Goal: Task Accomplishment & Management: Use online tool/utility

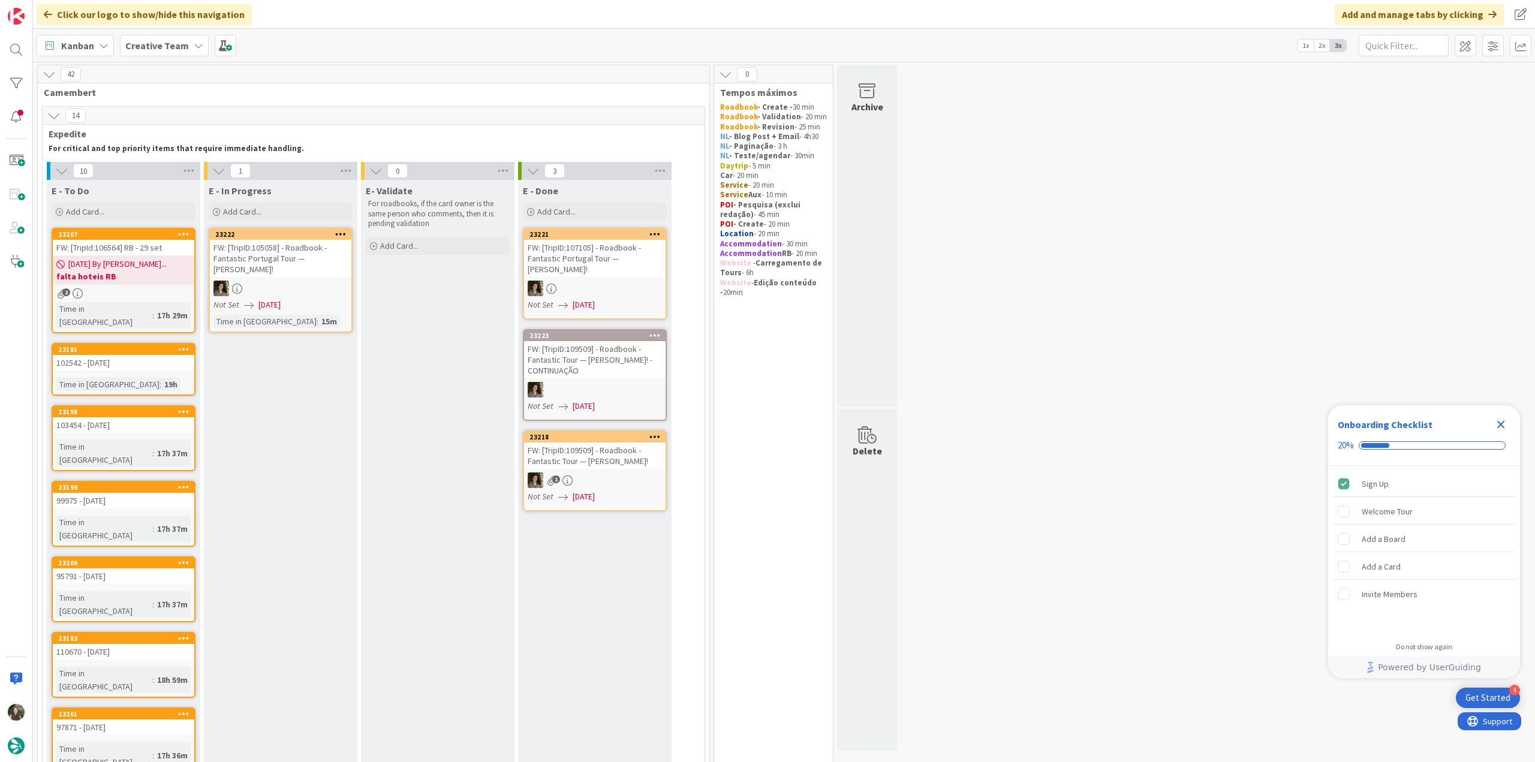
click at [1500, 425] on icon "Close Checklist" at bounding box center [1501, 425] width 8 height 8
click at [172, 293] on div "2" at bounding box center [124, 293] width 142 height 10
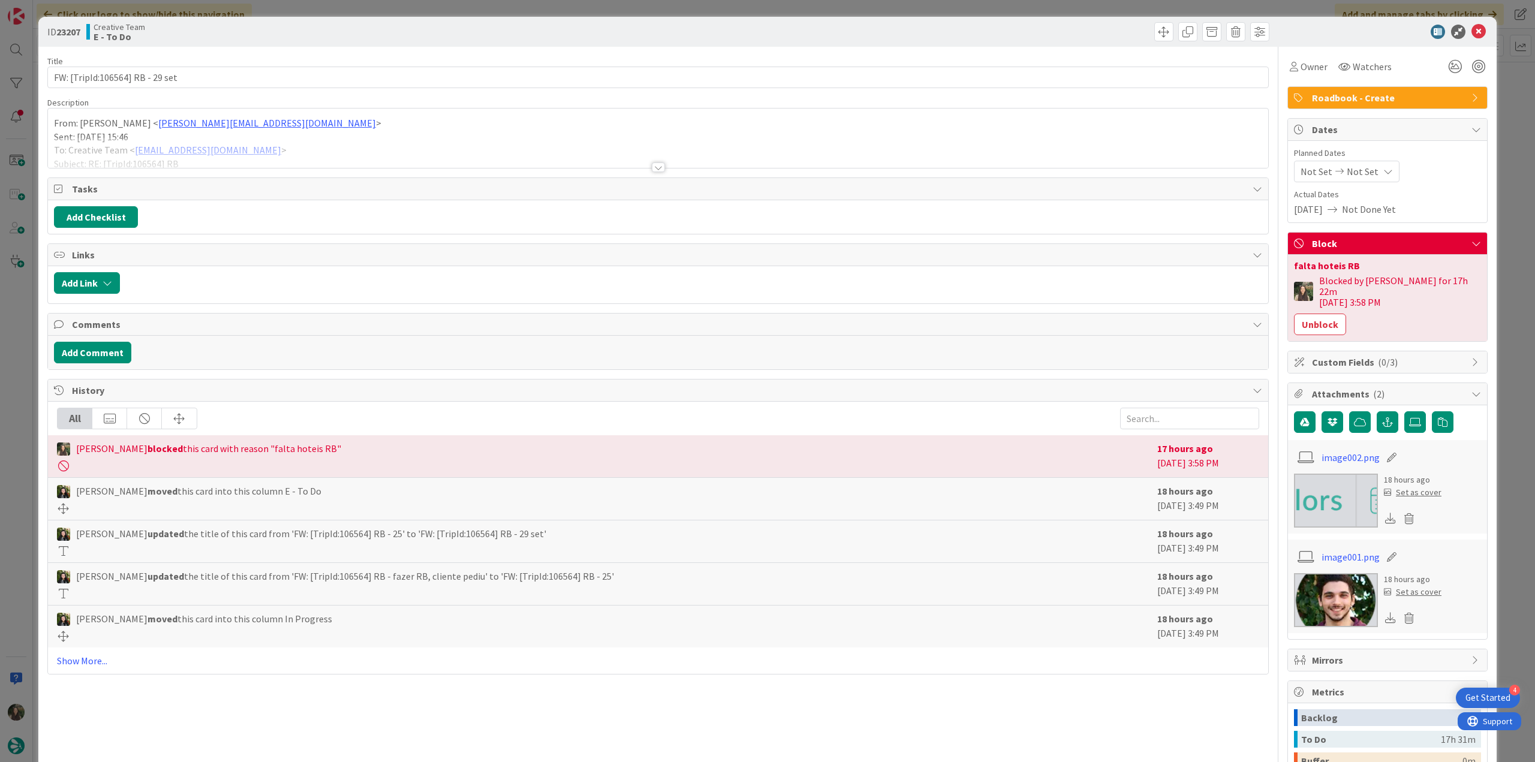
click at [290, 155] on div at bounding box center [658, 152] width 1220 height 31
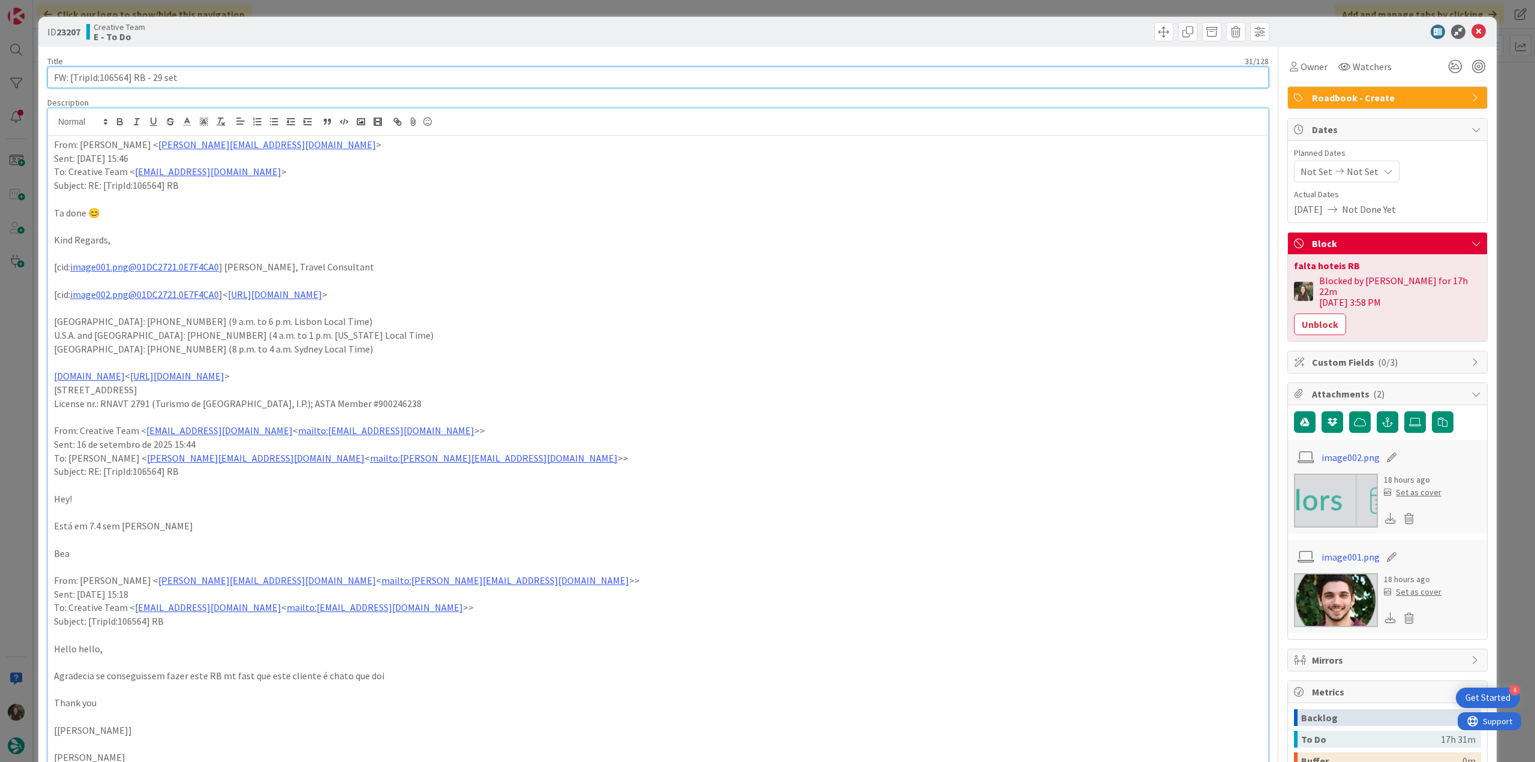
click at [112, 77] on input "FW: [TripId:106564] RB - 29 set" at bounding box center [658, 78] width 1222 height 22
click at [25, 327] on div "ID 23207 Creative Team E - To Do Title 31 / 128 FW: [TripId:106564] RB - 29 set…" at bounding box center [767, 381] width 1535 height 762
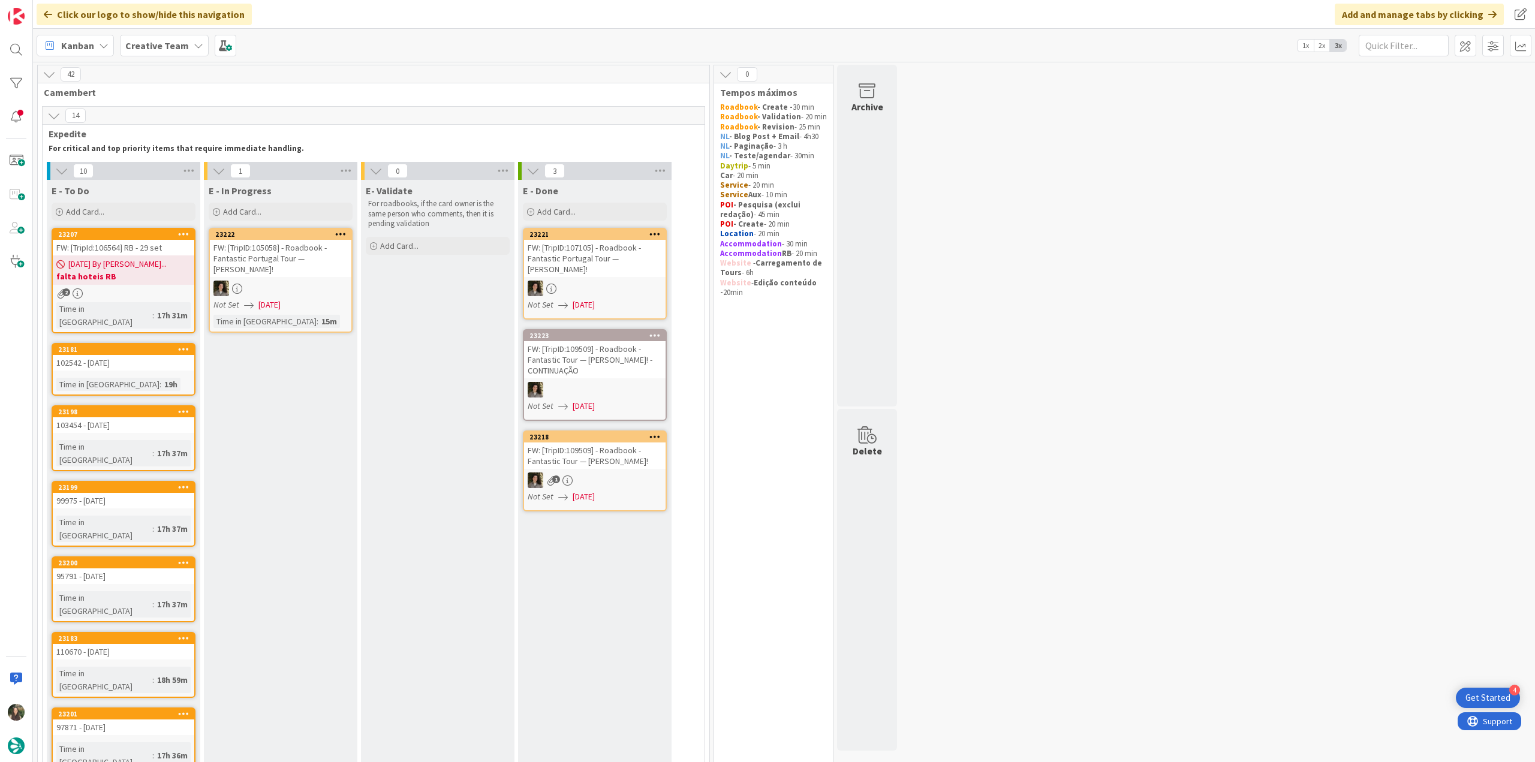
click at [133, 248] on div "FW: [TripId:106564] RB - 29 set" at bounding box center [124, 248] width 142 height 16
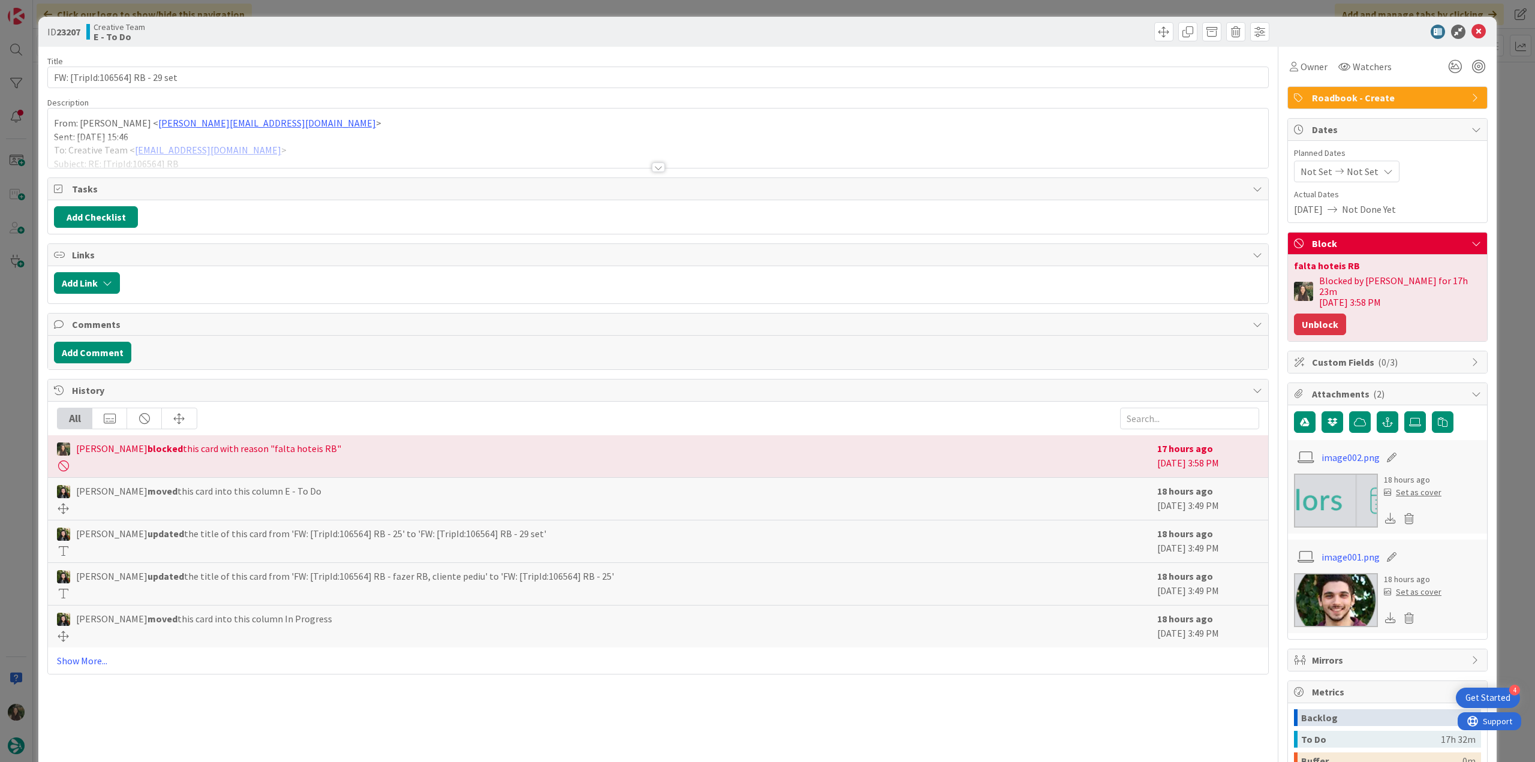
click at [1313, 314] on button "Unblock" at bounding box center [1320, 325] width 52 height 22
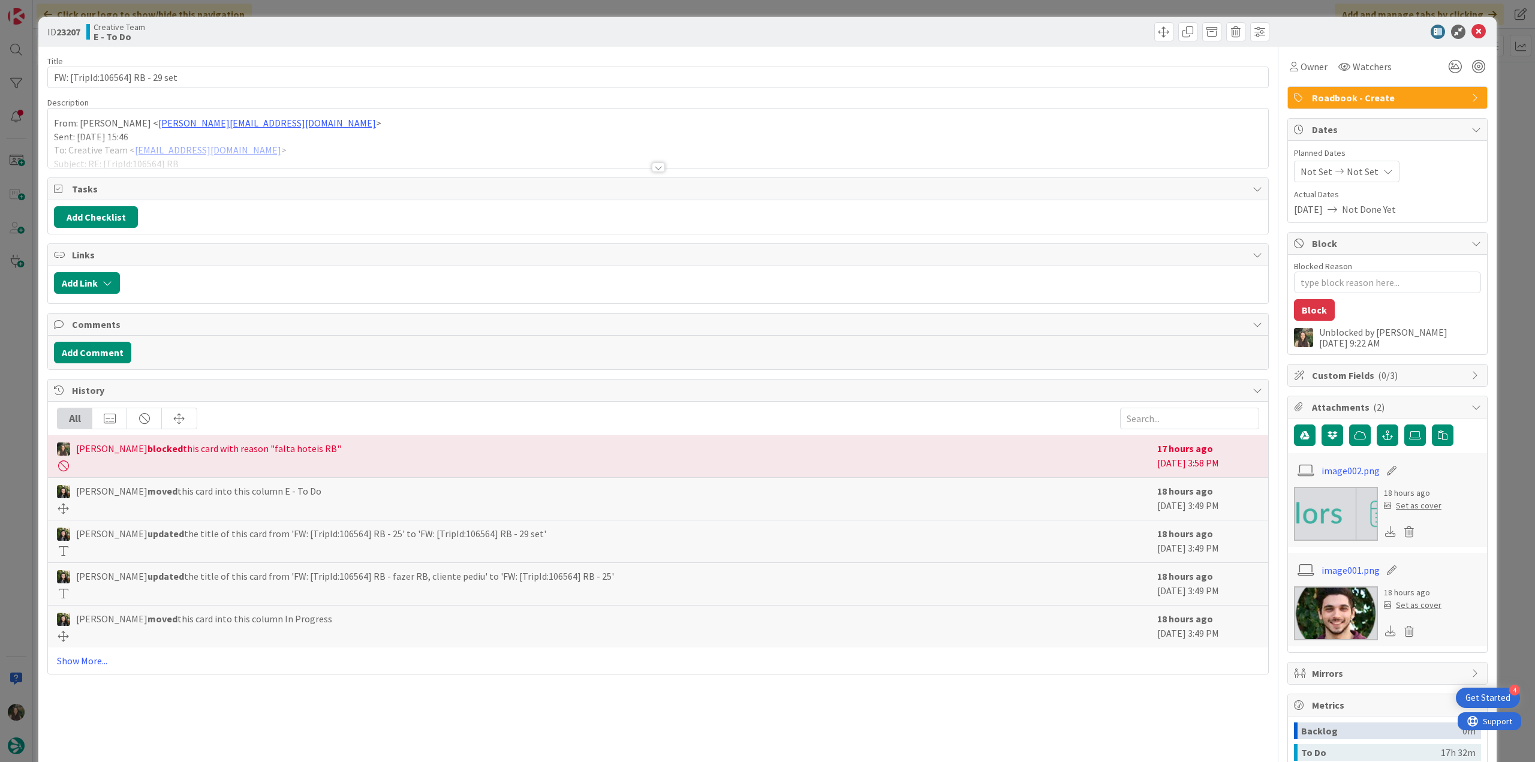
click at [1496, 212] on div "ID 23207 Creative Team E - To Do Title 31 / 128 FW: [TripId:106564] RB - 29 set…" at bounding box center [767, 381] width 1535 height 762
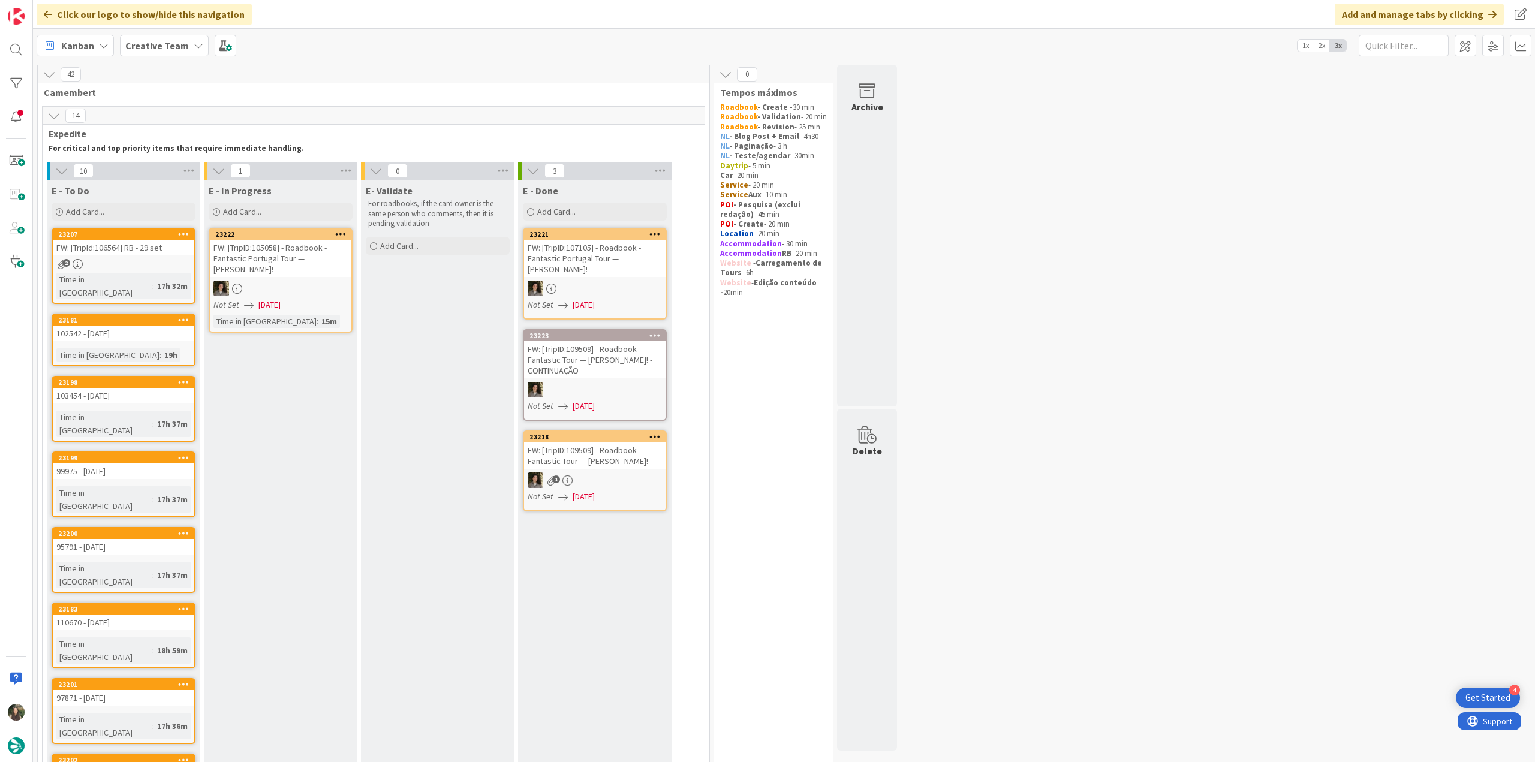
click at [174, 272] on link "23207 FW: [TripId:106564] RB - 29 set 2 Time in [GEOGRAPHIC_DATA] : 17h 32m" at bounding box center [124, 266] width 144 height 76
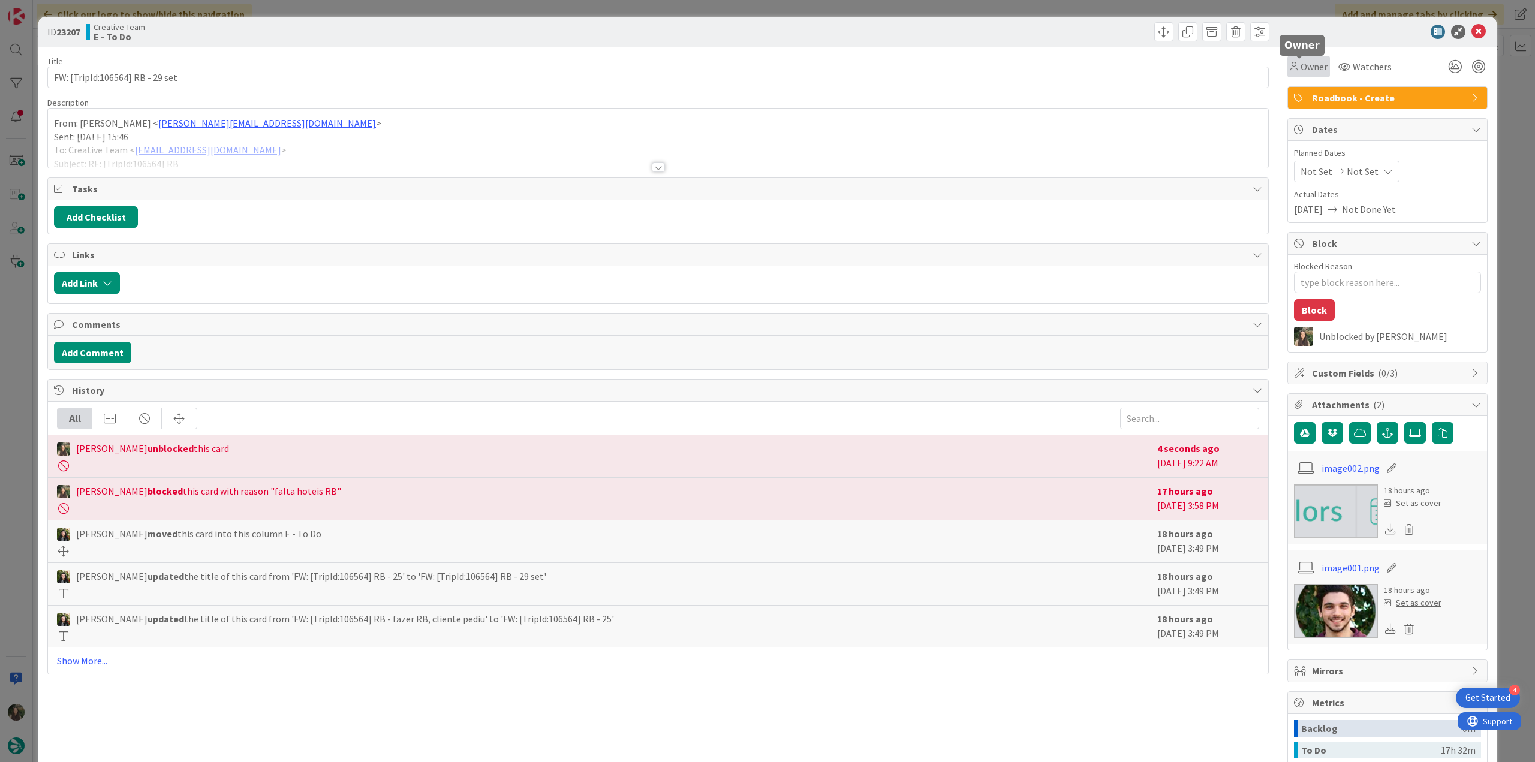
click at [1301, 68] on span "Owner" at bounding box center [1314, 66] width 27 height 14
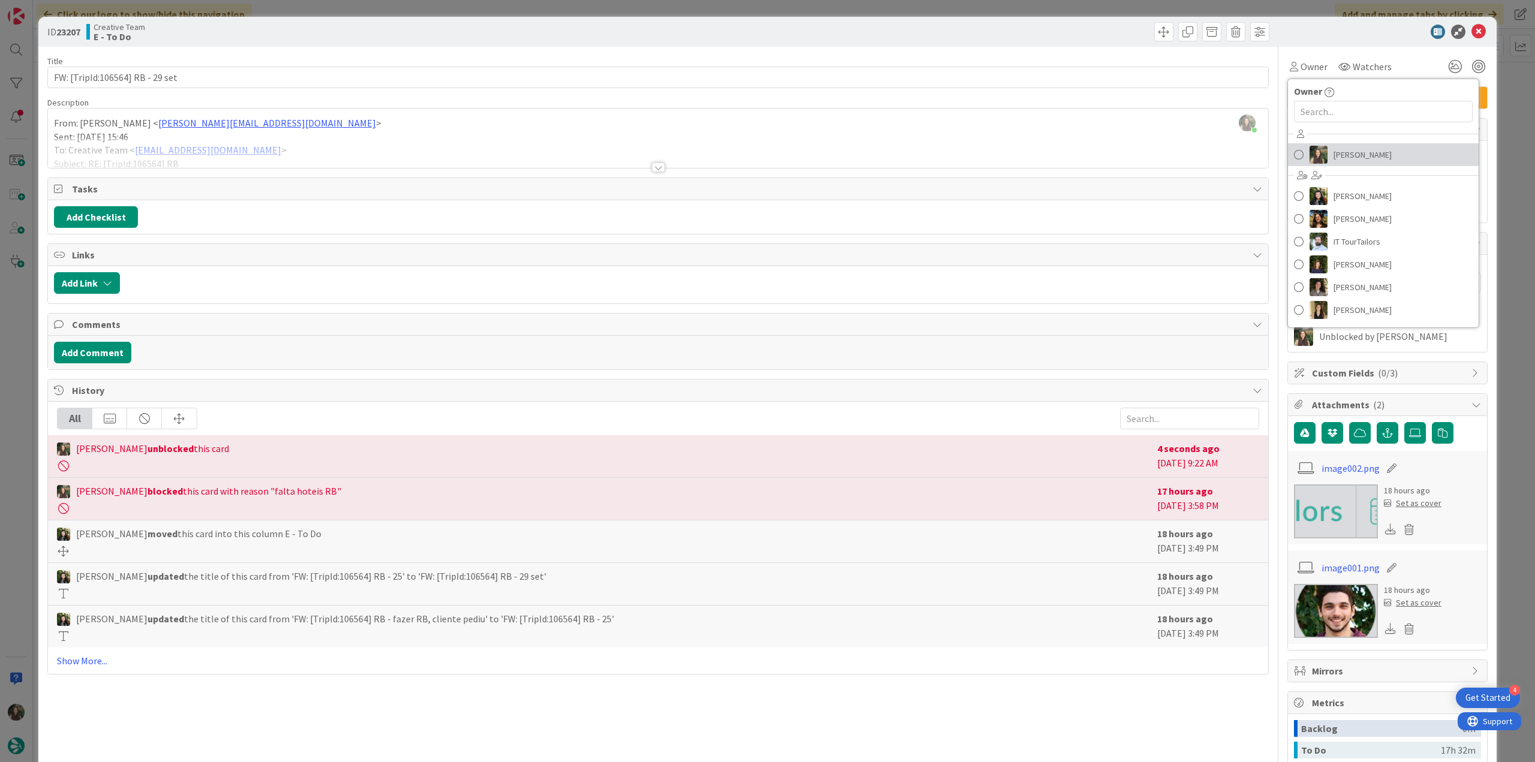
click at [1334, 154] on span "[PERSON_NAME]" at bounding box center [1363, 155] width 58 height 18
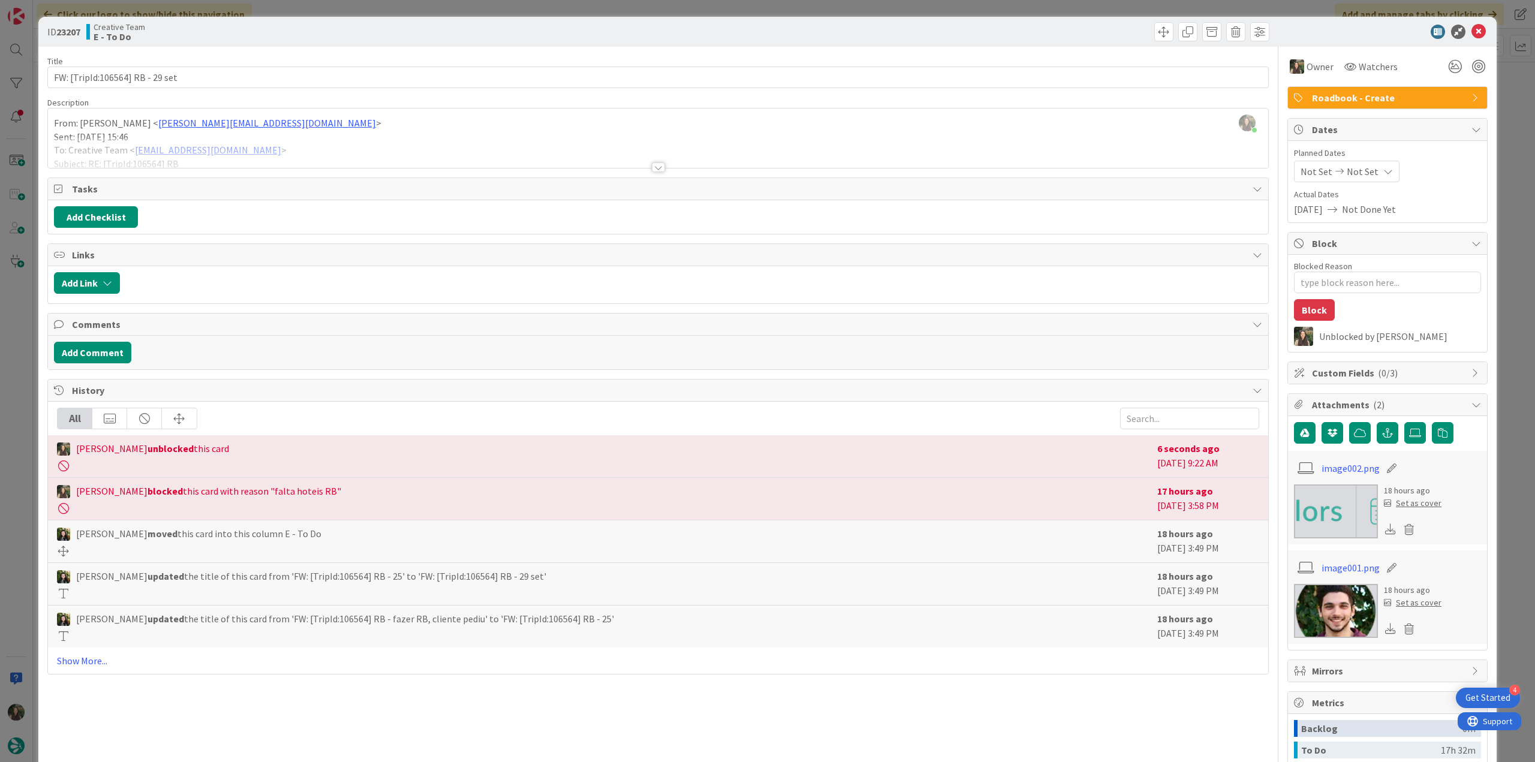
type textarea "x"
click at [1505, 136] on div "ID 23207 Creative Team E - To Do Title 31 / 128 FW: [TripId:106564] RB - 29 set…" at bounding box center [767, 381] width 1535 height 762
